Goal: Contribute content

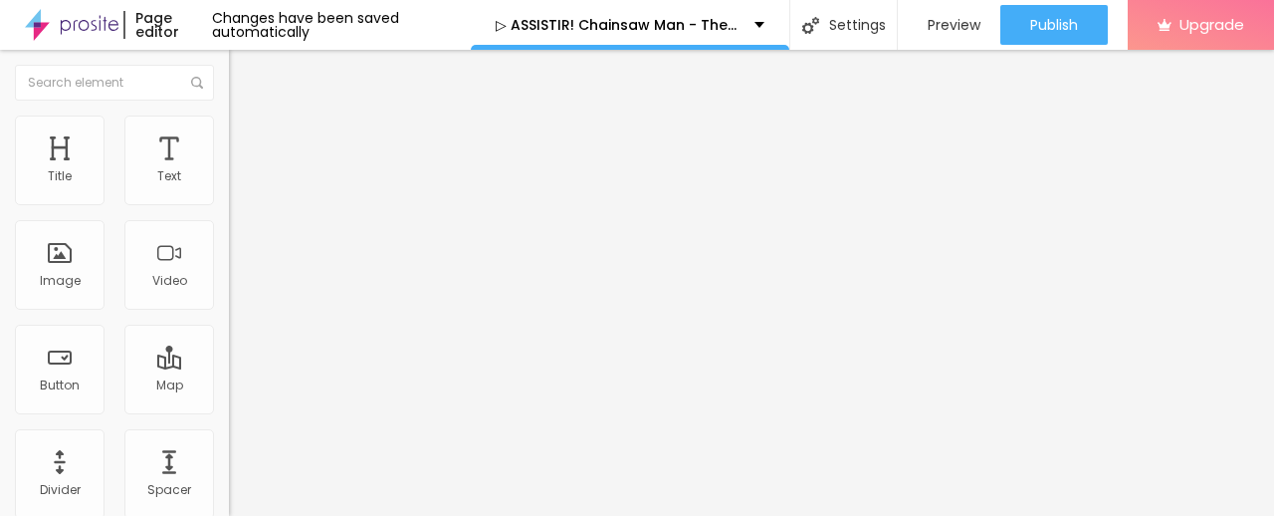
click at [229, 171] on span "Add image" at bounding box center [270, 162] width 82 height 17
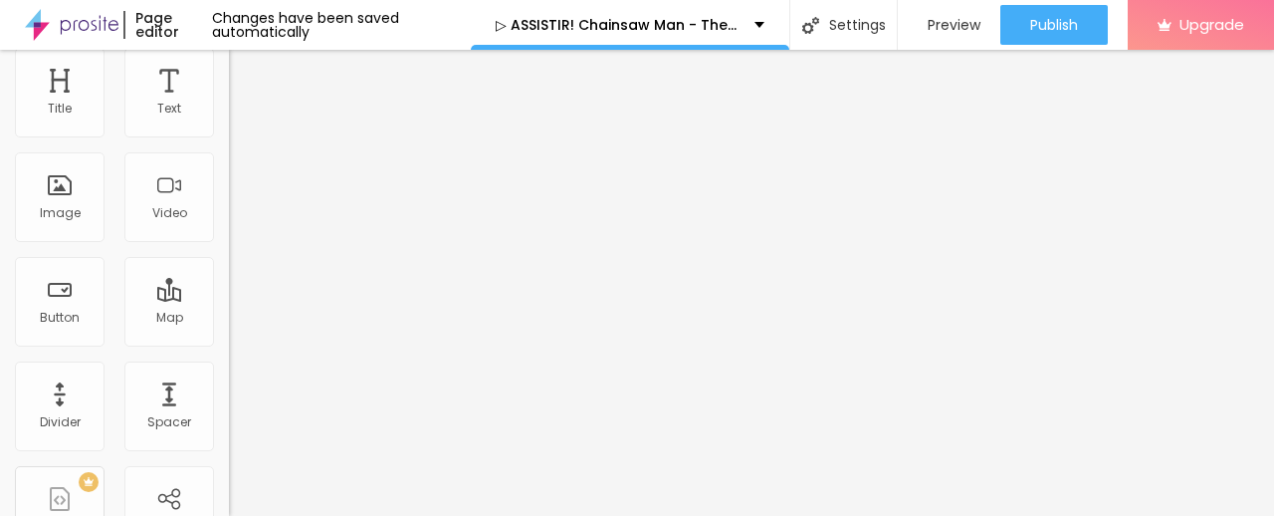
scroll to position [99, 0]
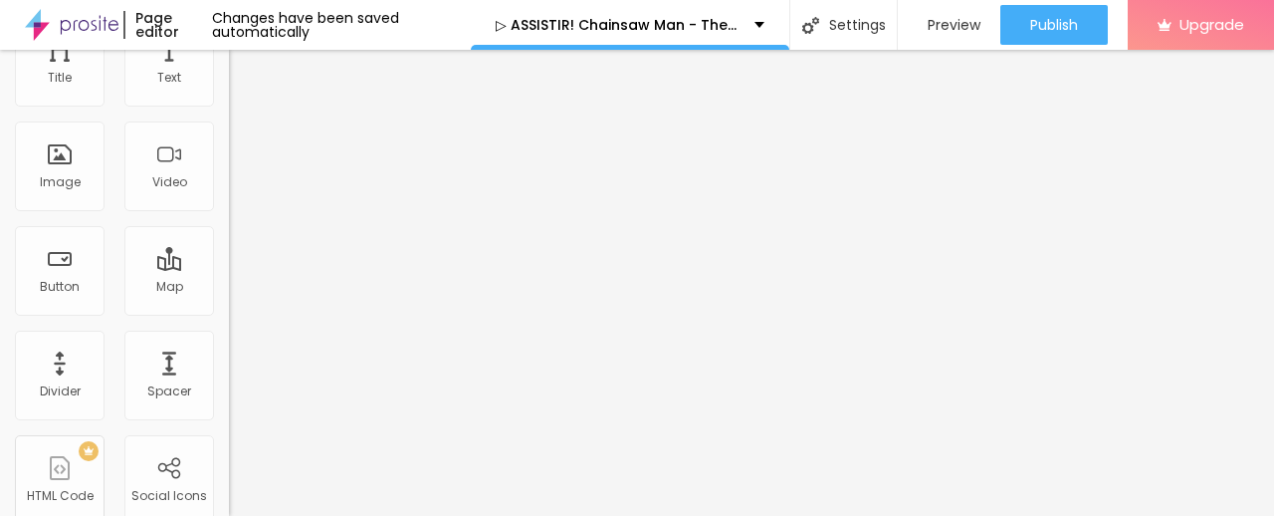
drag, startPoint x: 106, startPoint y: 439, endPoint x: 0, endPoint y: 435, distance: 105.6
click at [229, 356] on div "Change image Image description (Alt) Align Aspect Ratio Original Cinema 16:9 De…" at bounding box center [343, 207] width 229 height 300
click at [229, 310] on input "text" at bounding box center [348, 300] width 239 height 20
type input "[URL][DOMAIN_NAME]"
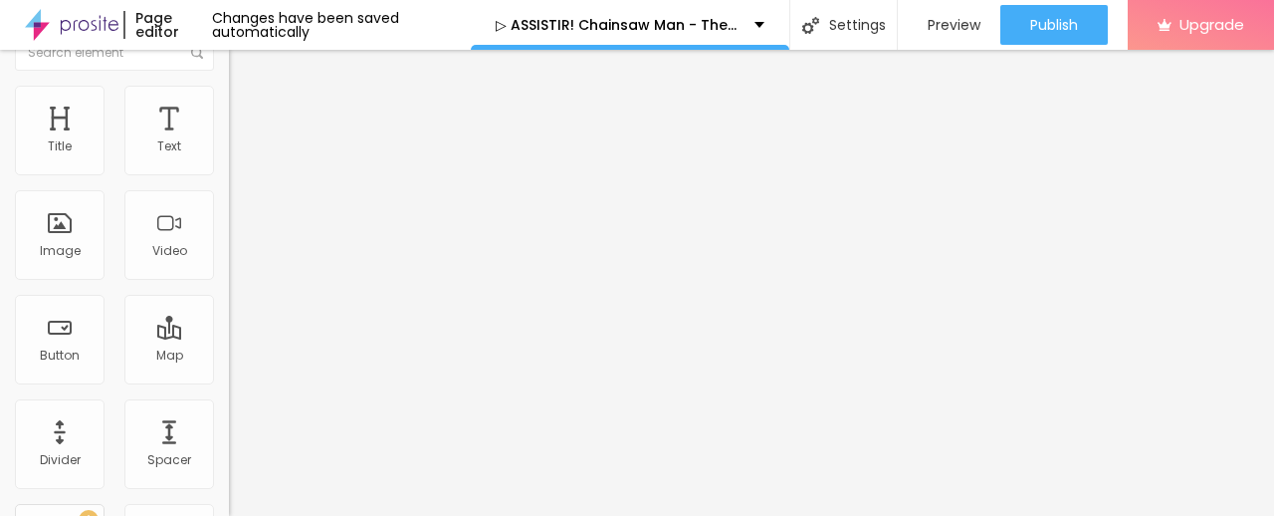
scroll to position [0, 0]
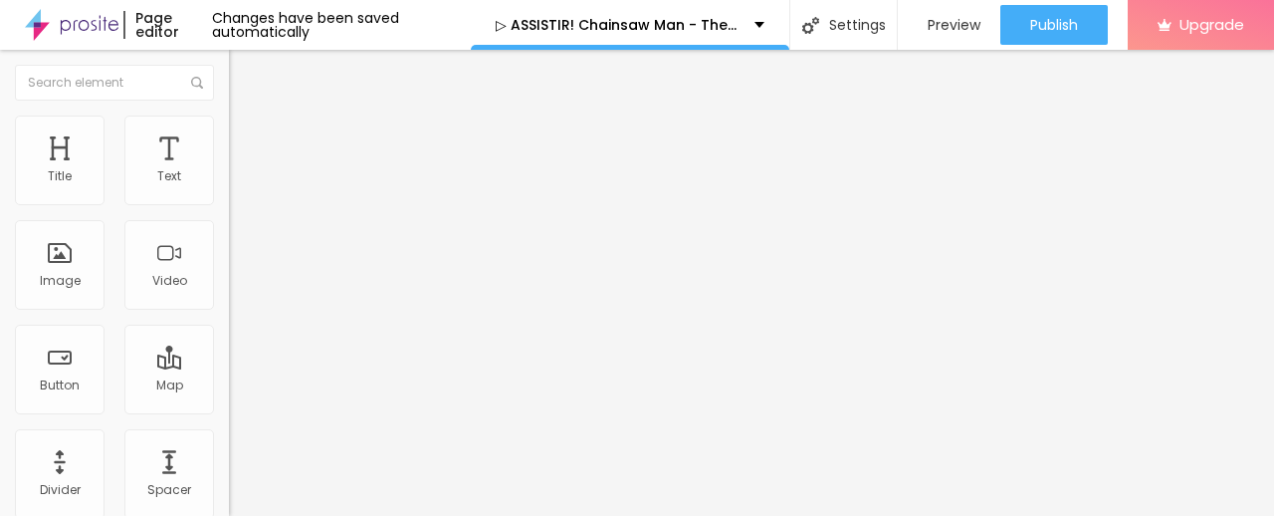
click at [244, 76] on img "button" at bounding box center [252, 73] width 16 height 16
click at [229, 73] on button "Edit Title" at bounding box center [343, 73] width 229 height 46
click at [244, 75] on img "button" at bounding box center [252, 73] width 16 height 16
click at [244, 69] on img "button" at bounding box center [252, 73] width 16 height 16
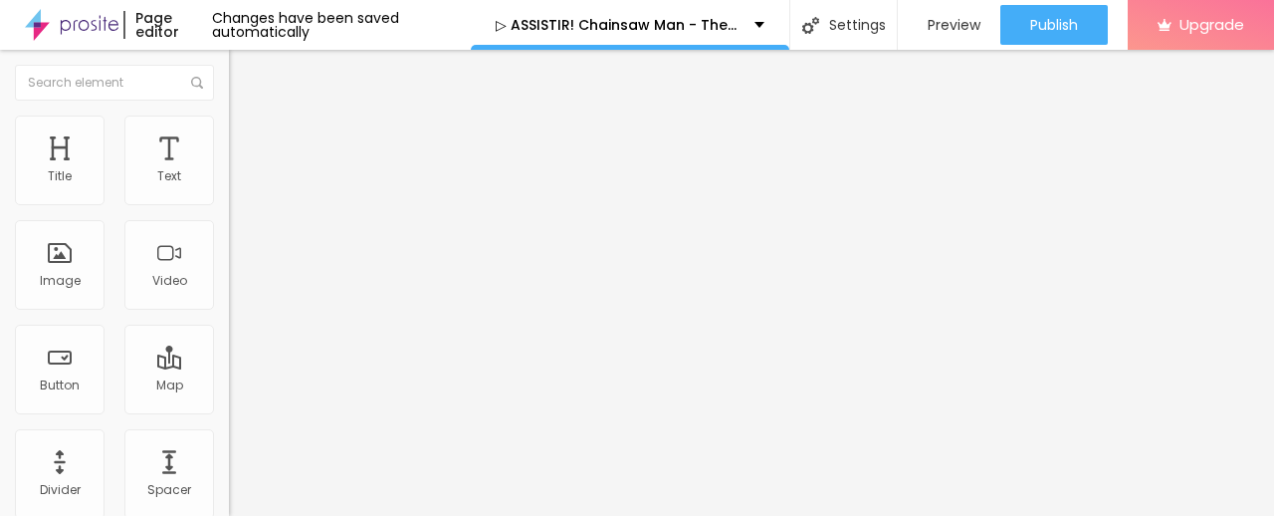
click at [244, 77] on img "button" at bounding box center [252, 73] width 16 height 16
click at [244, 71] on div "Edit Title" at bounding box center [289, 73] width 90 height 16
click at [244, 81] on div "Edit Title" at bounding box center [343, 73] width 199 height 16
click at [244, 68] on div "Edit Title" at bounding box center [289, 73] width 90 height 16
click at [244, 72] on img "button" at bounding box center [252, 73] width 16 height 16
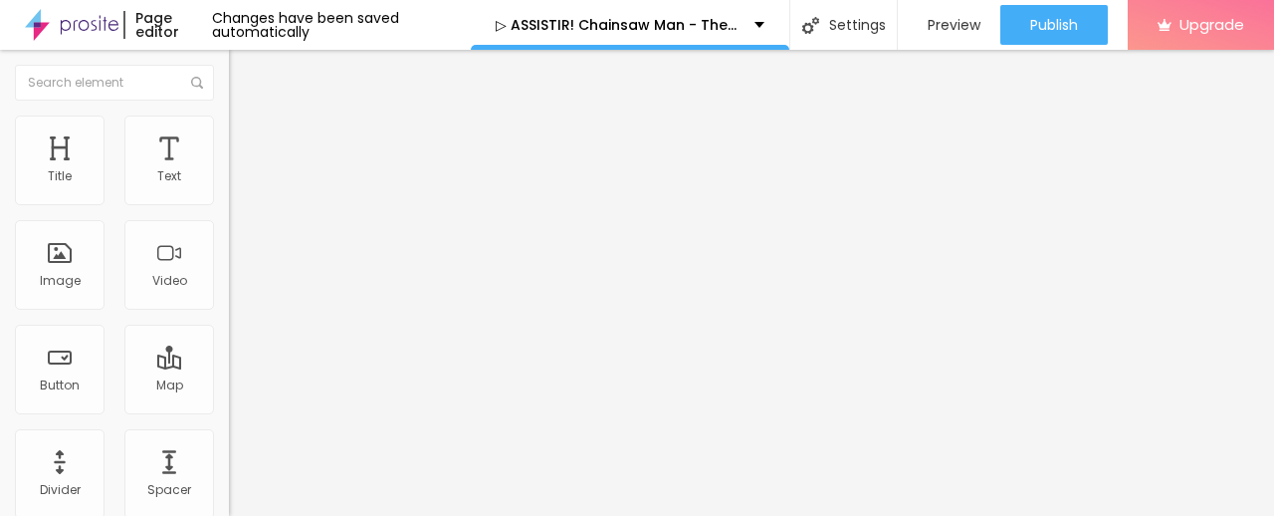
drag, startPoint x: 95, startPoint y: 222, endPoint x: 0, endPoint y: 217, distance: 94.7
click at [229, 217] on div "Text Click me Align Size Default Small Default Big Link URL https:// Open in ne…" at bounding box center [343, 300] width 229 height 290
paste input "✅ Assista agora ► Chainsaw Man - The Movie: Reze Arc Completo HD [1080p]"
type input "✅ Assista agora ► Chainsaw Man - The Movie: Reze Arc Completo HD [1080p]"
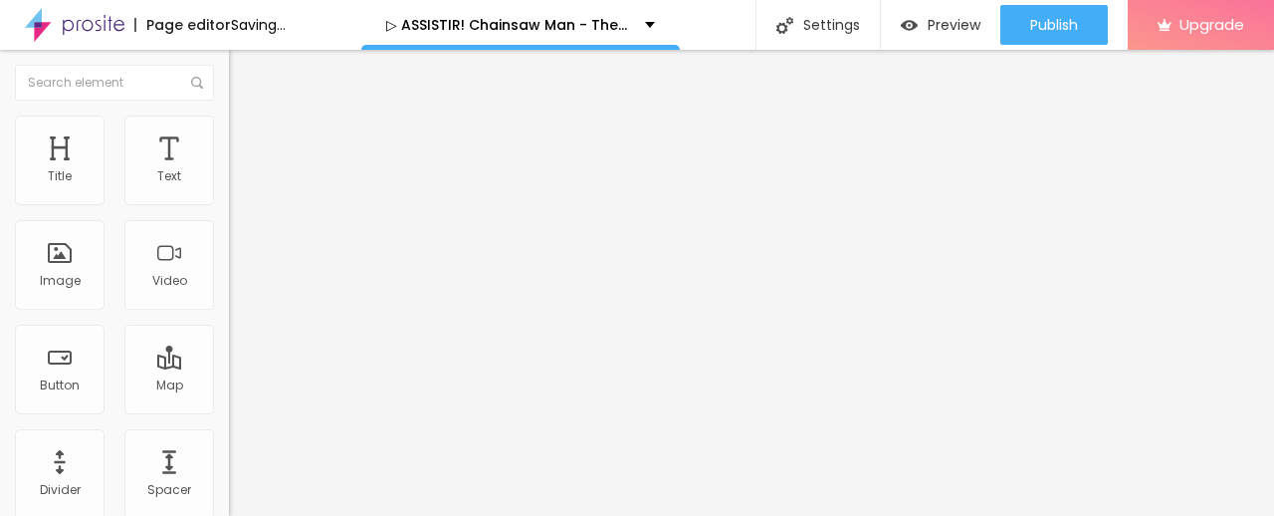
scroll to position [0, 0]
click at [229, 410] on input "https://" at bounding box center [348, 400] width 239 height 20
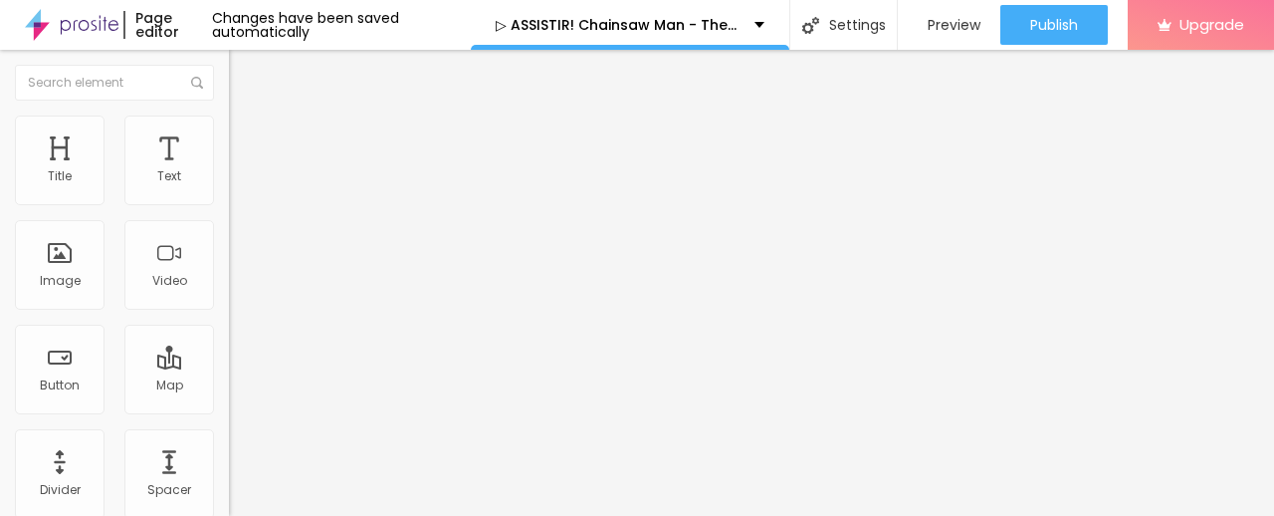
paste input "[DOMAIN_NAME]/pt/movie/1218925/chainsaw-man-the-movie-reze-arc.Alboom"
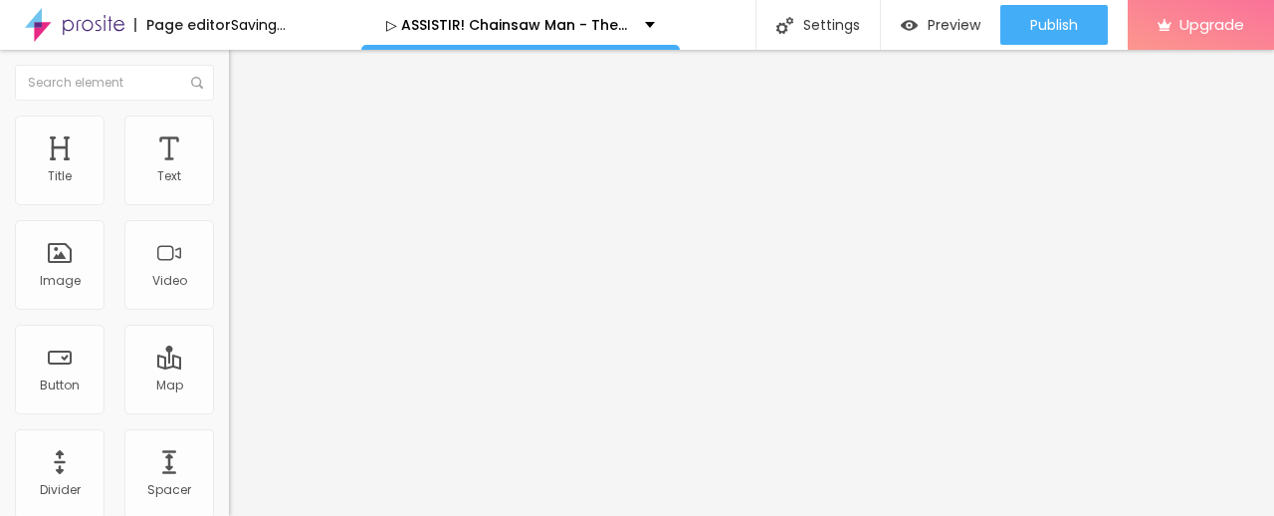
type input "[URL][DOMAIN_NAME]"
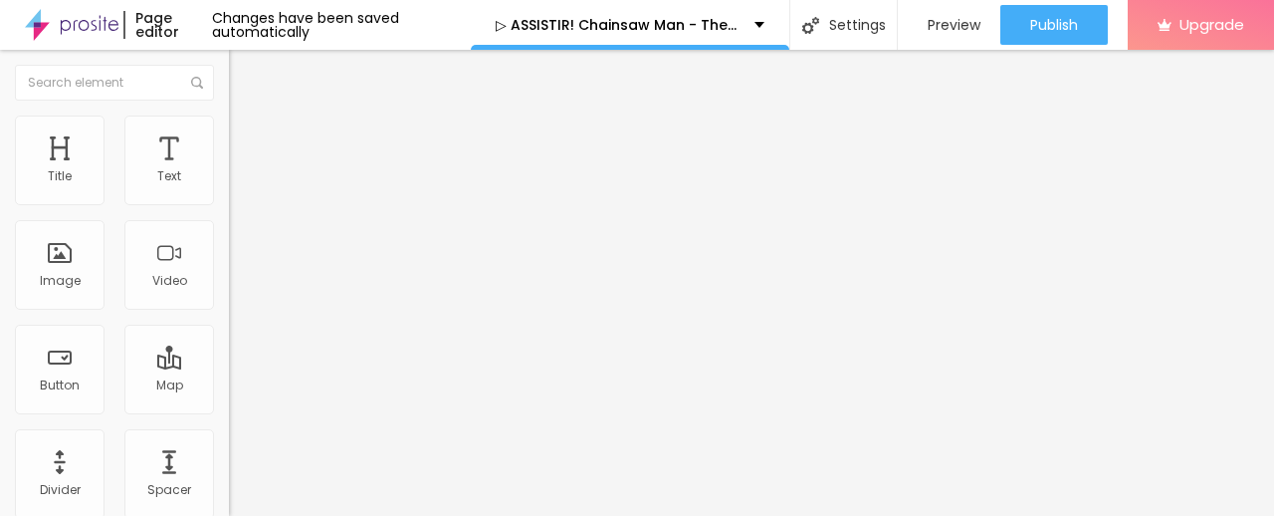
scroll to position [0, 0]
click at [229, 240] on div at bounding box center [343, 232] width 229 height 16
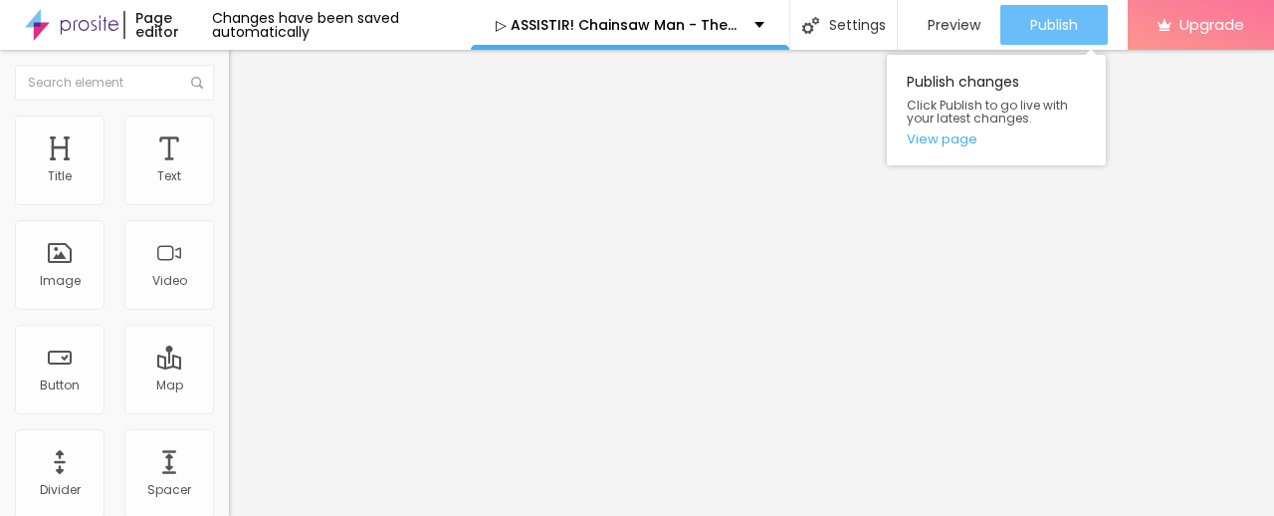
click at [1037, 34] on div "Publish" at bounding box center [1054, 25] width 48 height 40
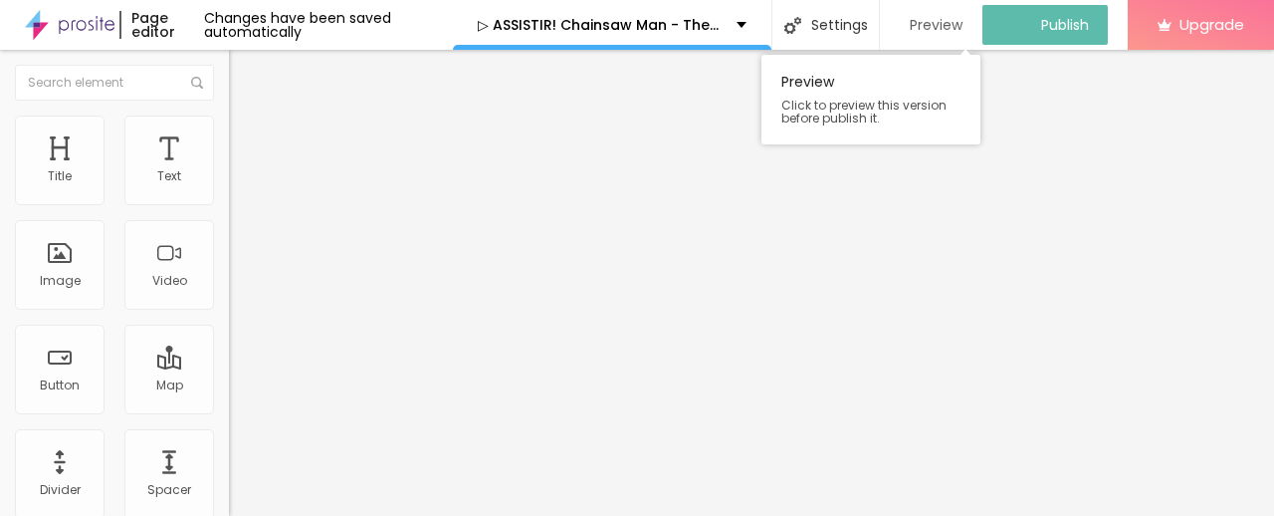
click at [943, 23] on span "Preview" at bounding box center [936, 25] width 53 height 16
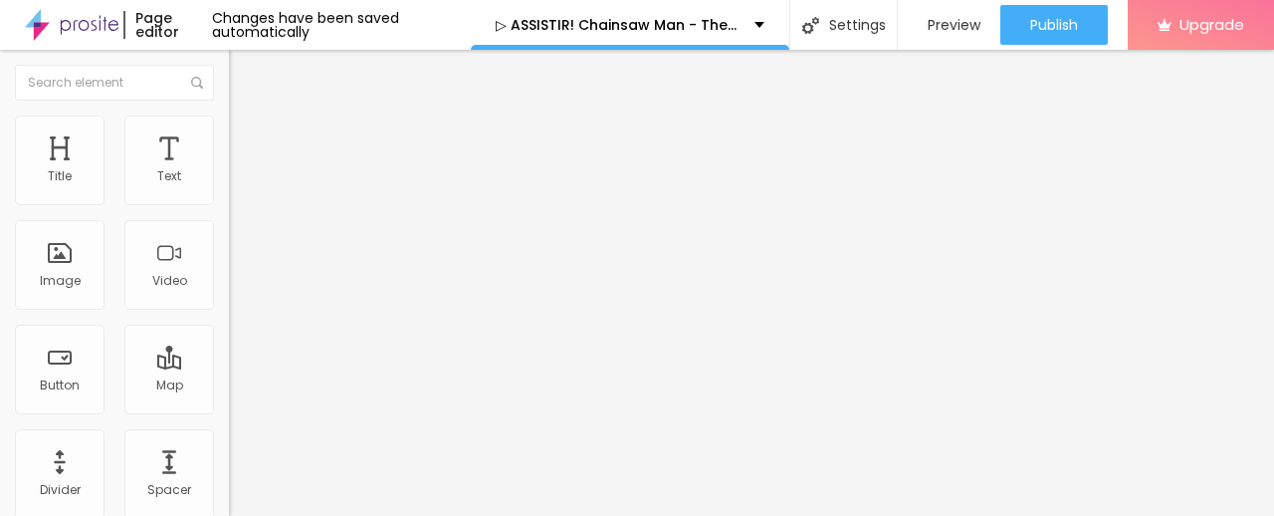
click at [70, 23] on img at bounding box center [72, 25] width 94 height 50
